Goal: Task Accomplishment & Management: Complete application form

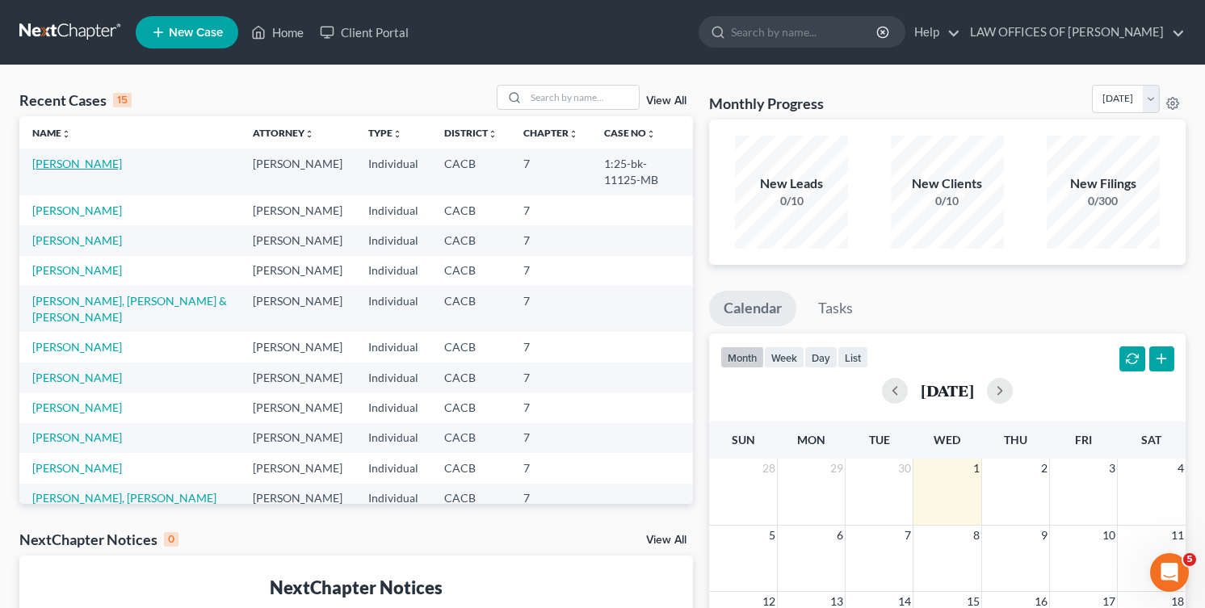
click at [72, 164] on link "[PERSON_NAME]" at bounding box center [77, 164] width 90 height 14
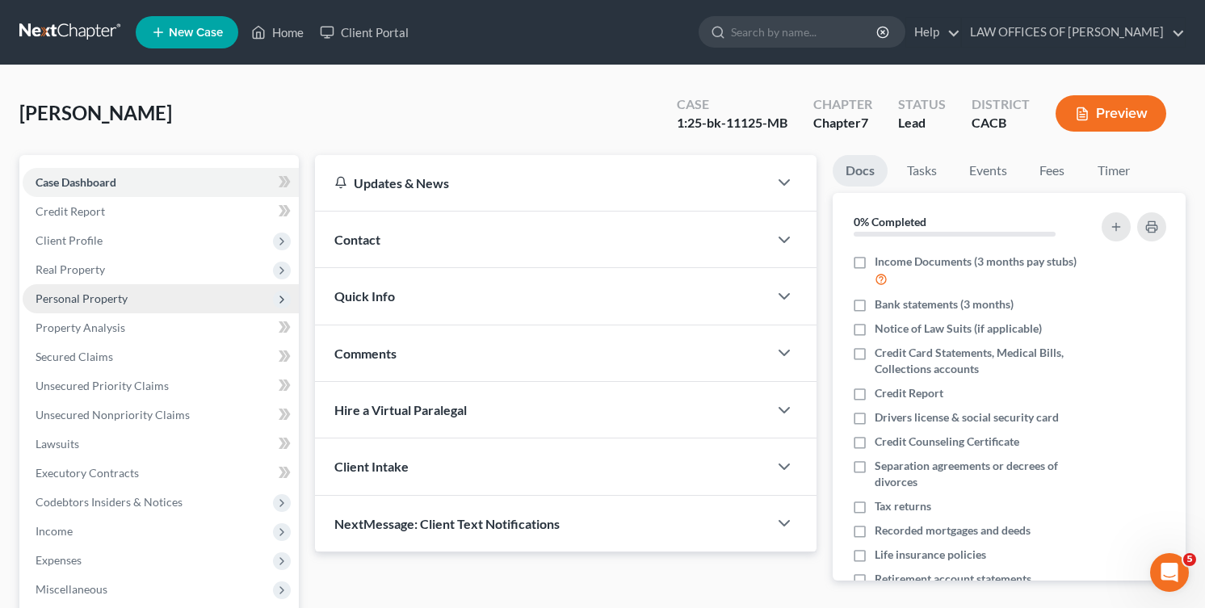
click at [92, 300] on span "Personal Property" at bounding box center [82, 299] width 92 height 14
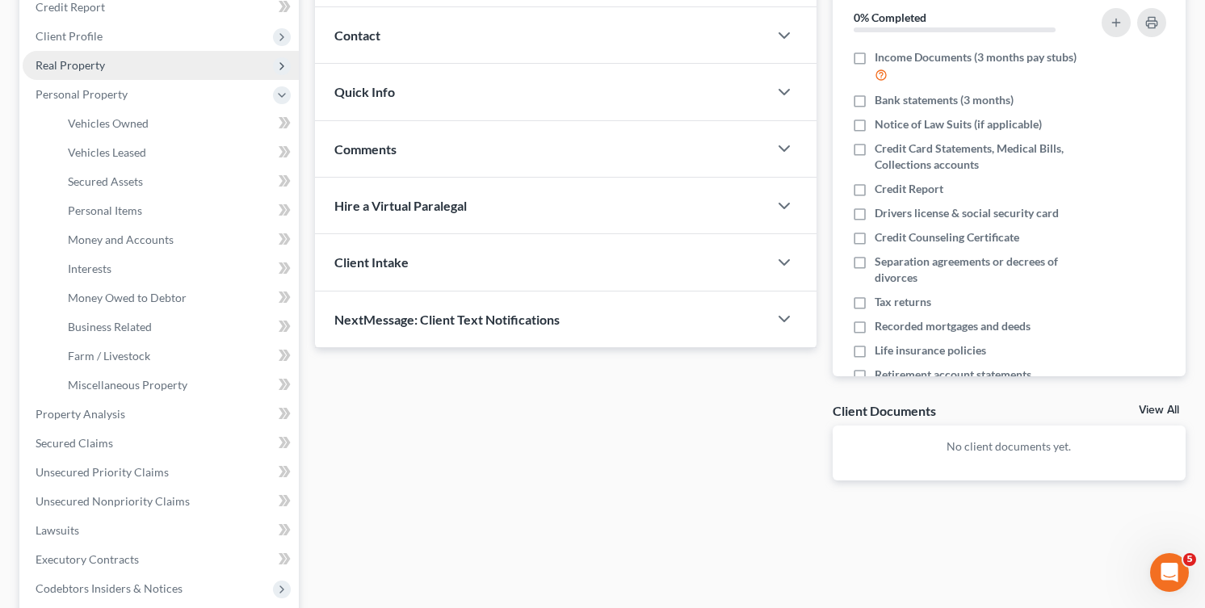
scroll to position [205, 0]
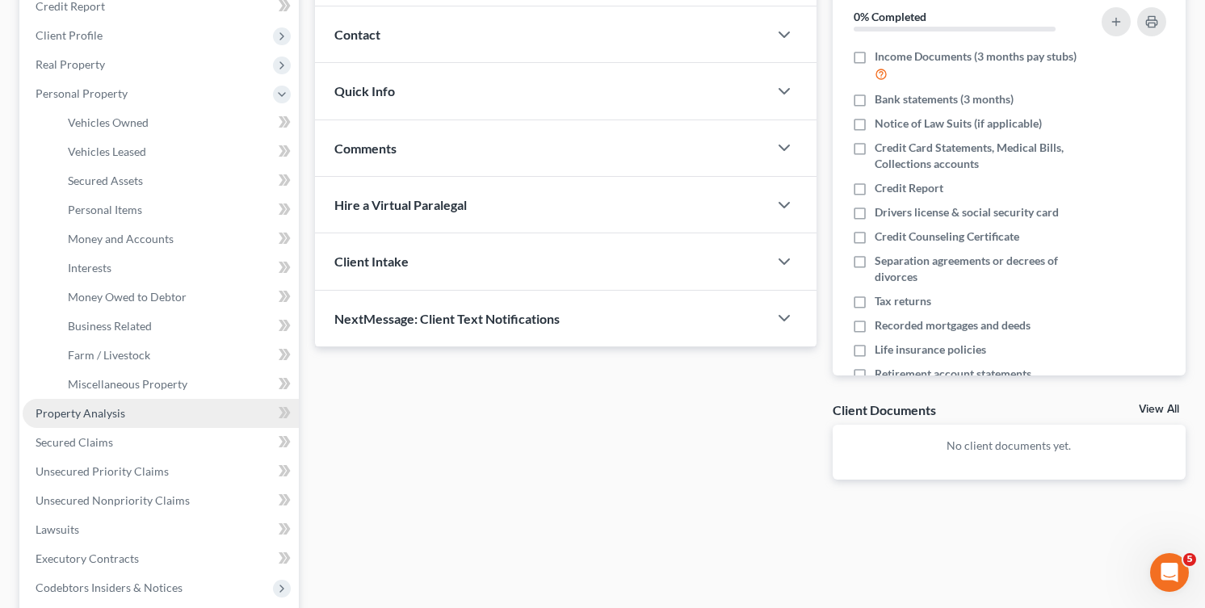
click at [98, 406] on span "Property Analysis" at bounding box center [81, 413] width 90 height 14
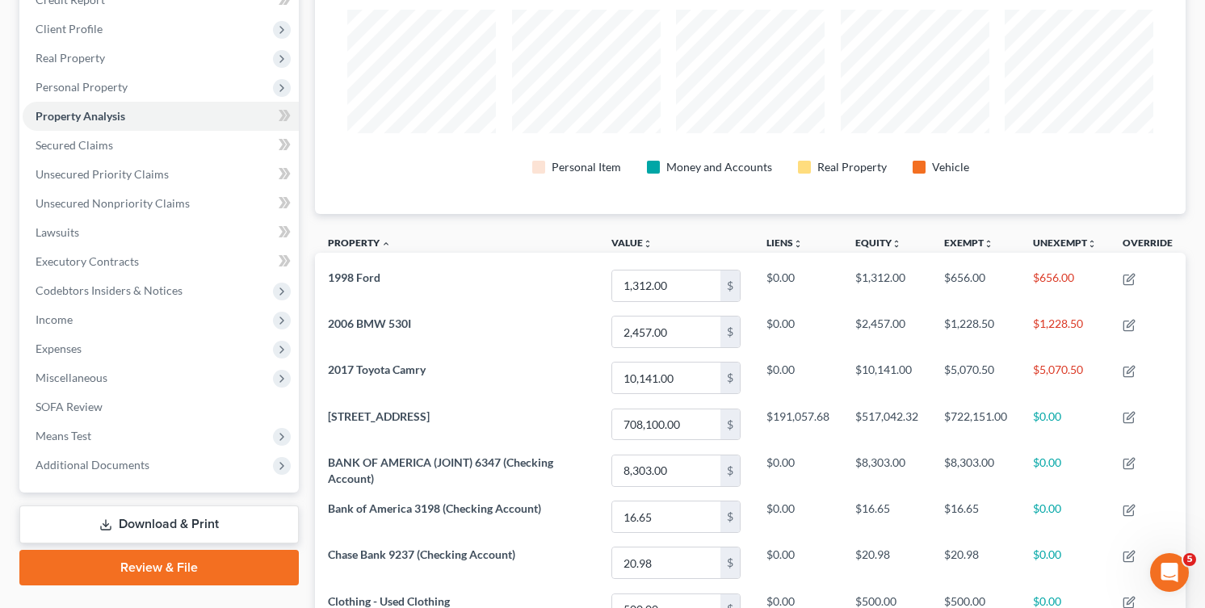
scroll to position [210, 0]
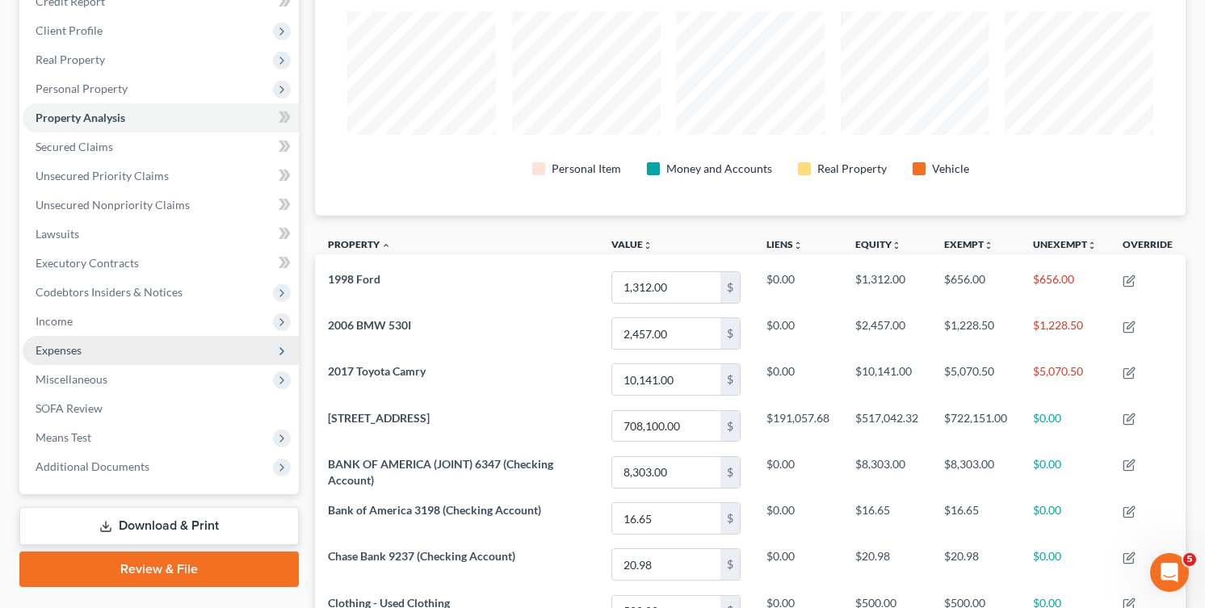
click at [104, 353] on span "Expenses" at bounding box center [161, 350] width 276 height 29
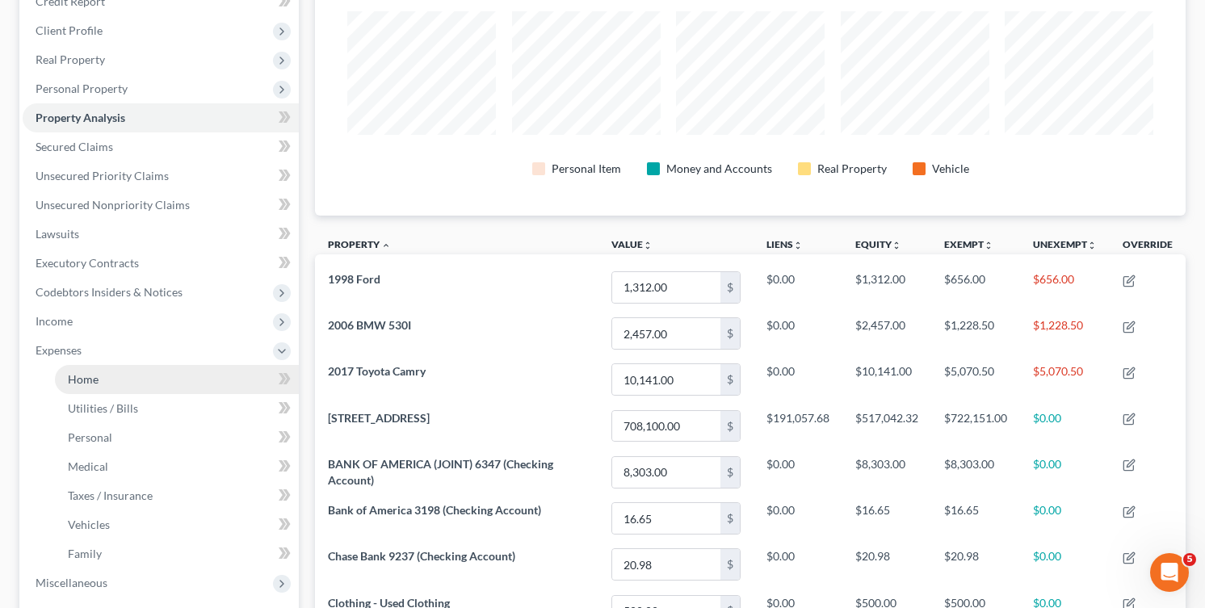
click at [116, 372] on link "Home" at bounding box center [177, 379] width 244 height 29
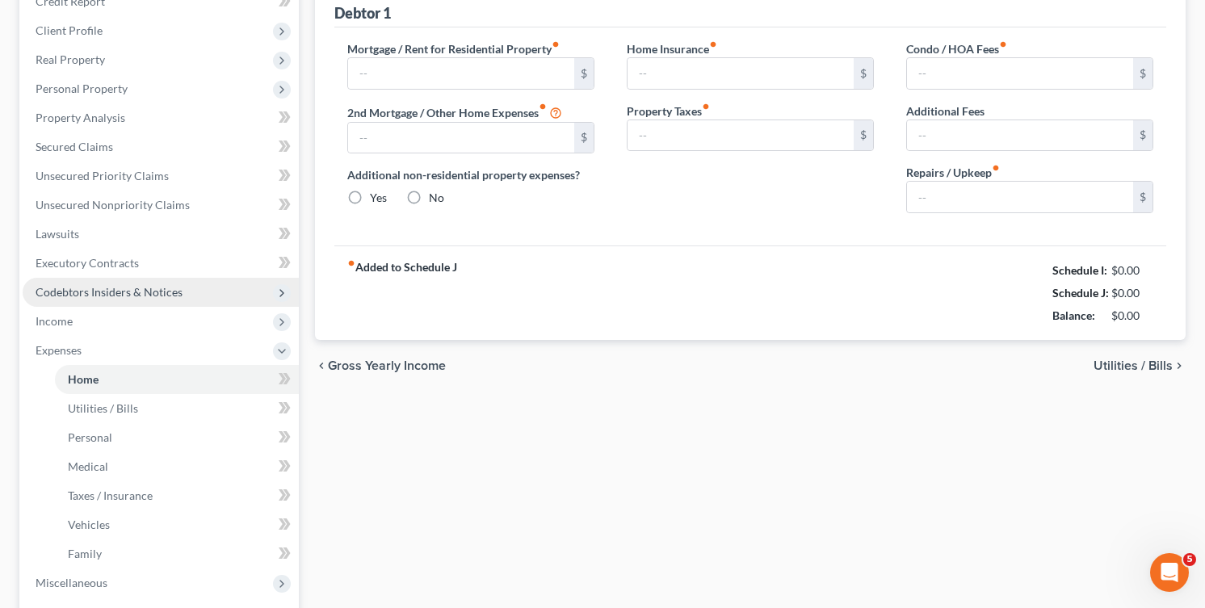
type input "2,300.44"
type input "0.00"
radio input "true"
type input "0.00"
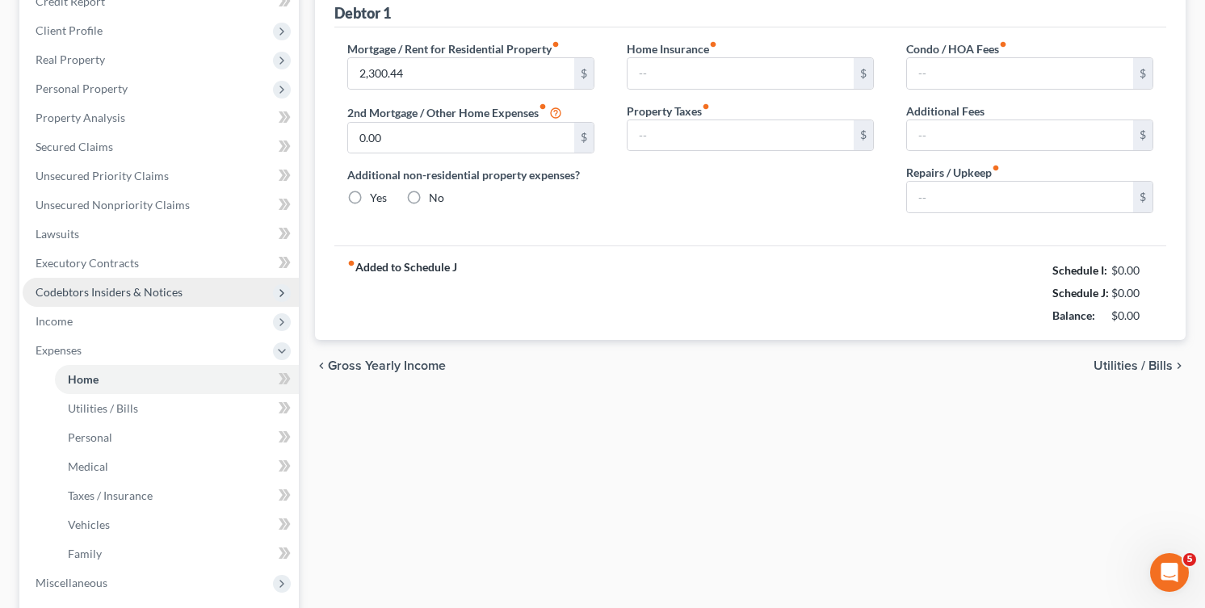
type input "0.00"
type input "75.00"
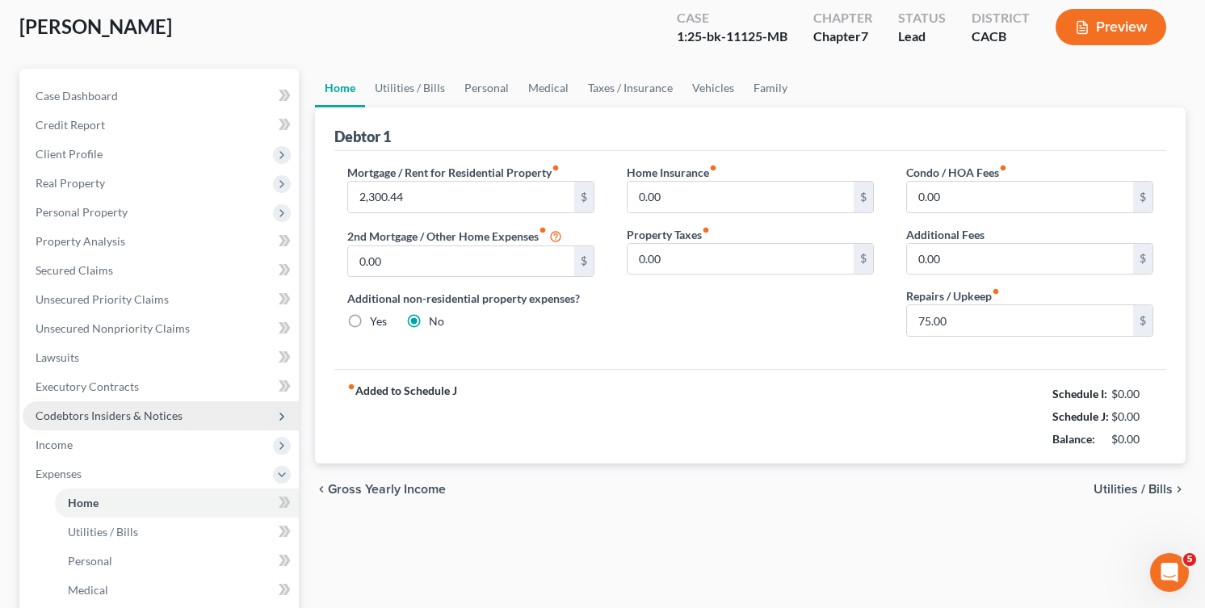
click at [110, 360] on ul "Case Dashboard Payments Invoices Payments Payments Credit Report Client Profile" at bounding box center [161, 445] width 276 height 727
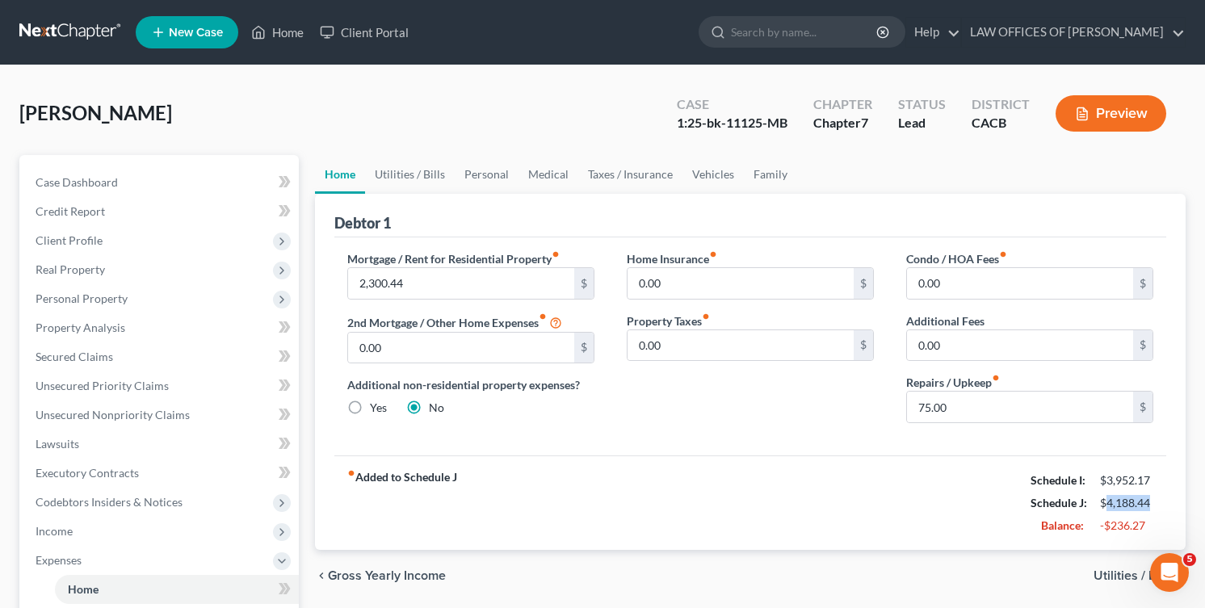
drag, startPoint x: 1106, startPoint y: 503, endPoint x: 1160, endPoint y: 503, distance: 53.3
click at [1160, 503] on div "$4,188.44" at bounding box center [1126, 503] width 69 height 16
copy div "4,188.44"
